Goal: Task Accomplishment & Management: Manage account settings

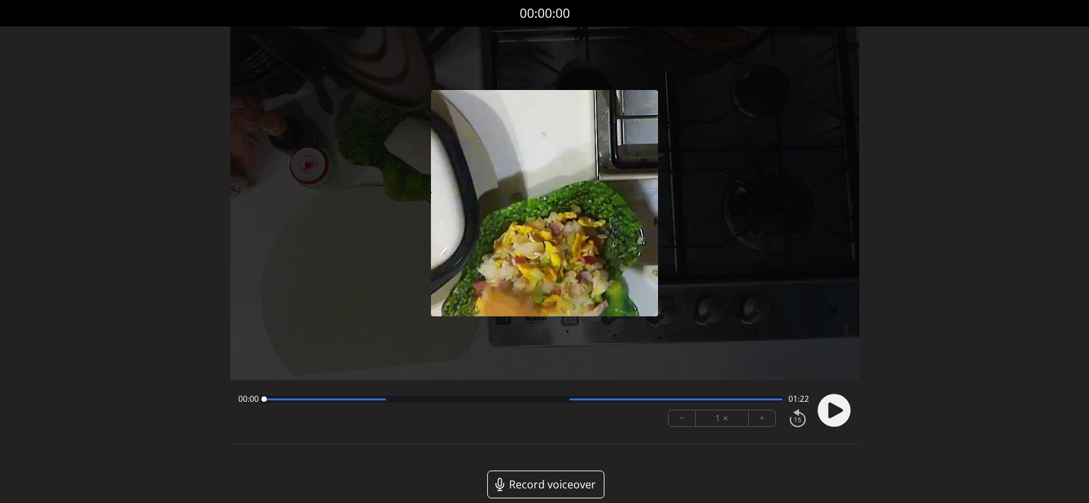
click at [839, 415] on circle at bounding box center [833, 410] width 33 height 33
click at [771, 423] on button "+" at bounding box center [761, 418] width 26 height 16
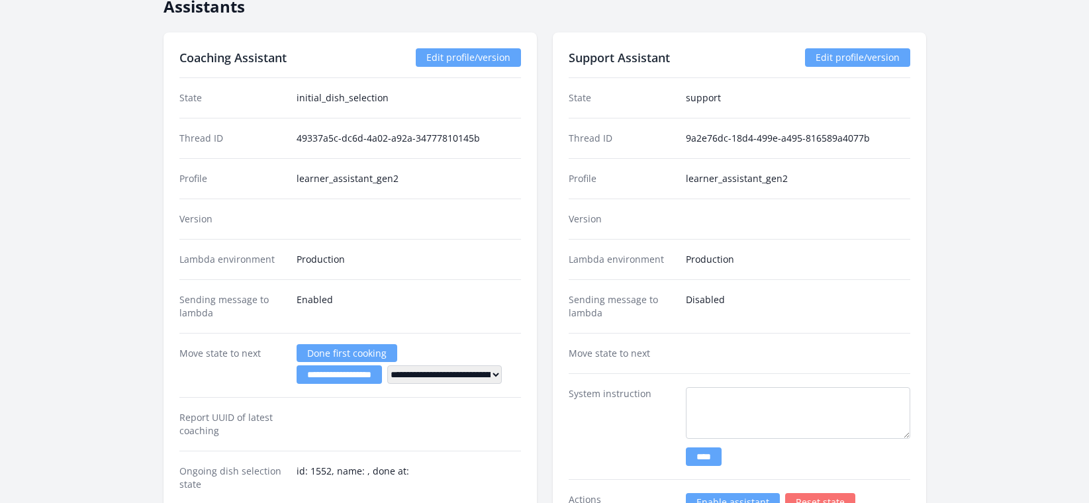
scroll to position [2099, 0]
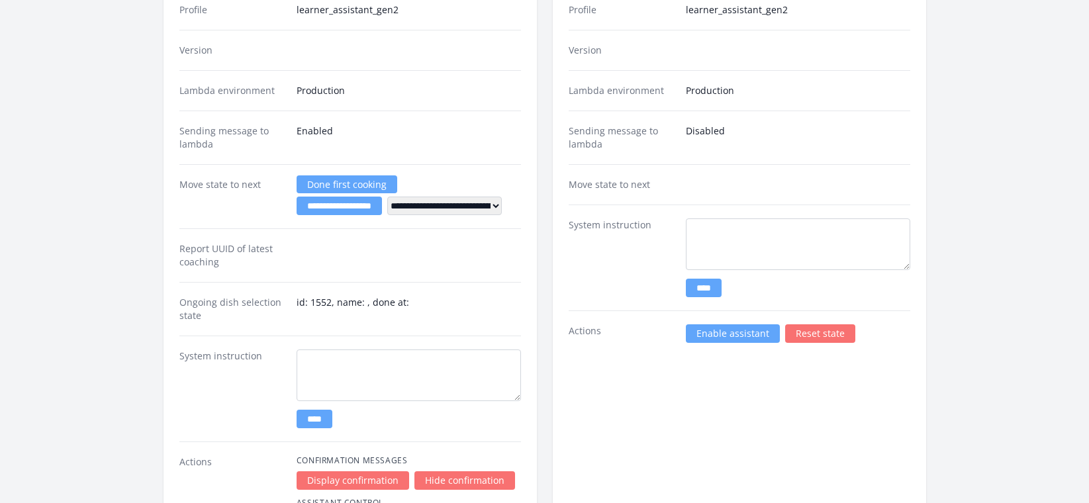
click at [746, 341] on div "Support Assistant Edit profile/version State support Thread ID 9a2e76dc-18d4-49…" at bounding box center [739, 206] width 373 height 684
click at [745, 338] on link "Enable assistant" at bounding box center [733, 333] width 94 height 19
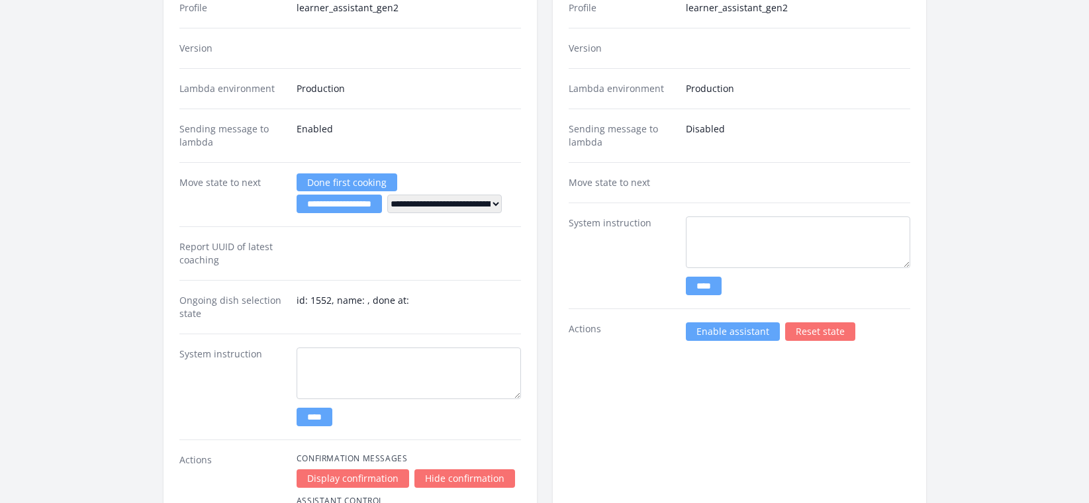
scroll to position [2101, 0]
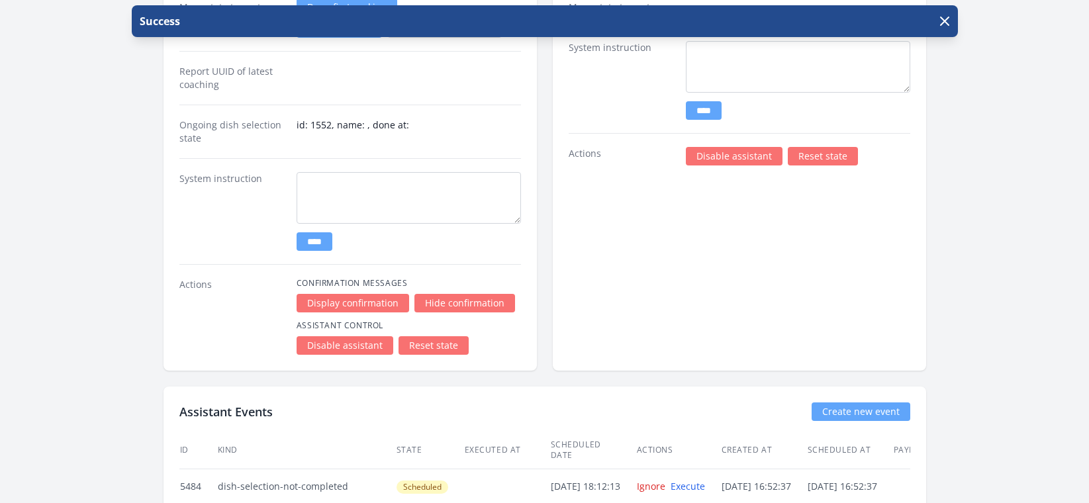
scroll to position [2457, 0]
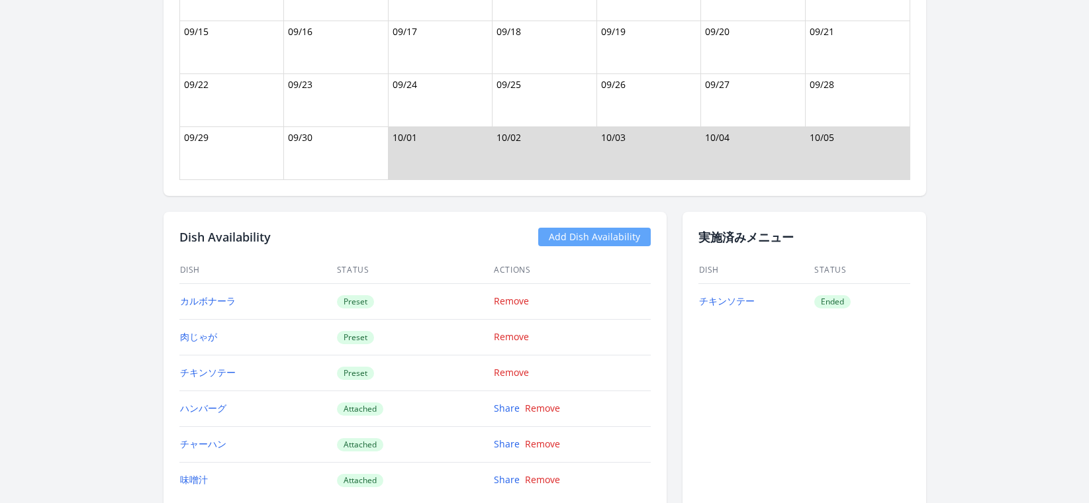
scroll to position [1122, 0]
